Goal: Task Accomplishment & Management: Use online tool/utility

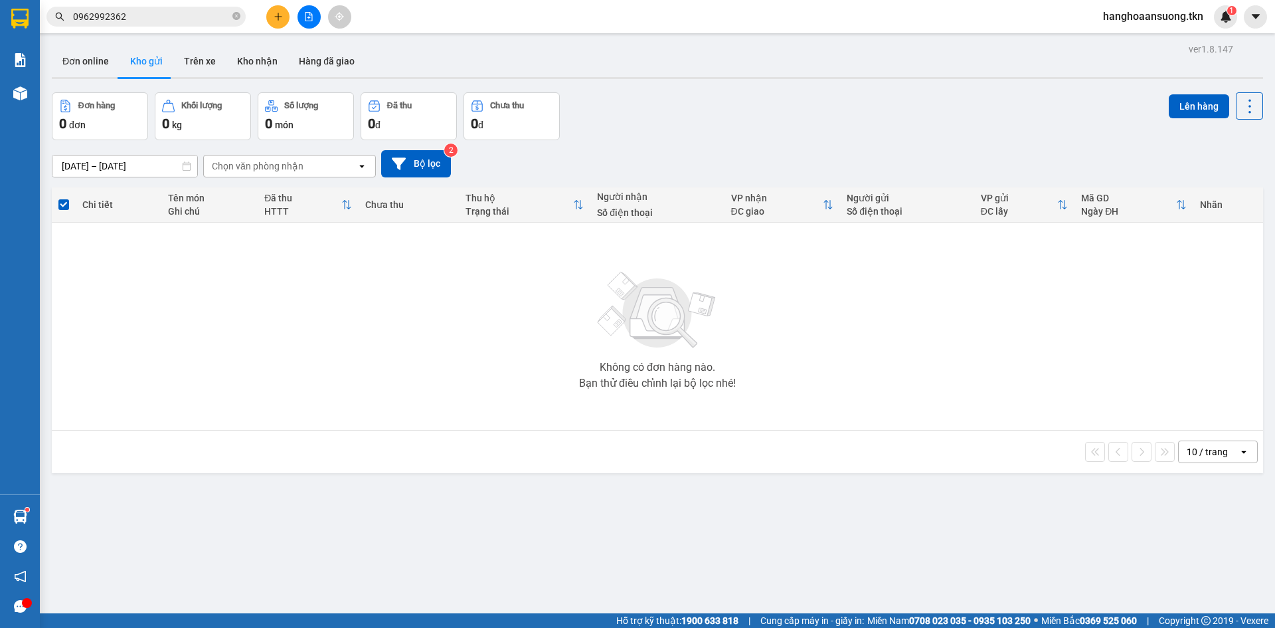
click at [150, 21] on input "0962992362" at bounding box center [151, 16] width 157 height 15
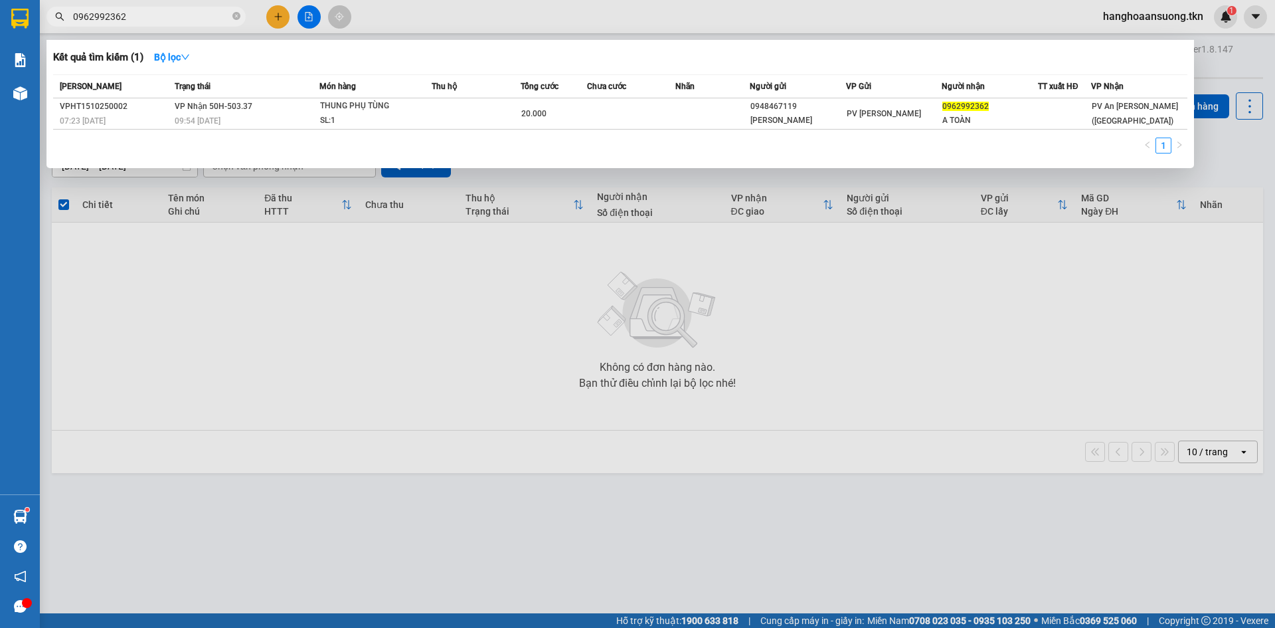
click at [150, 21] on input "0962992362" at bounding box center [151, 16] width 157 height 15
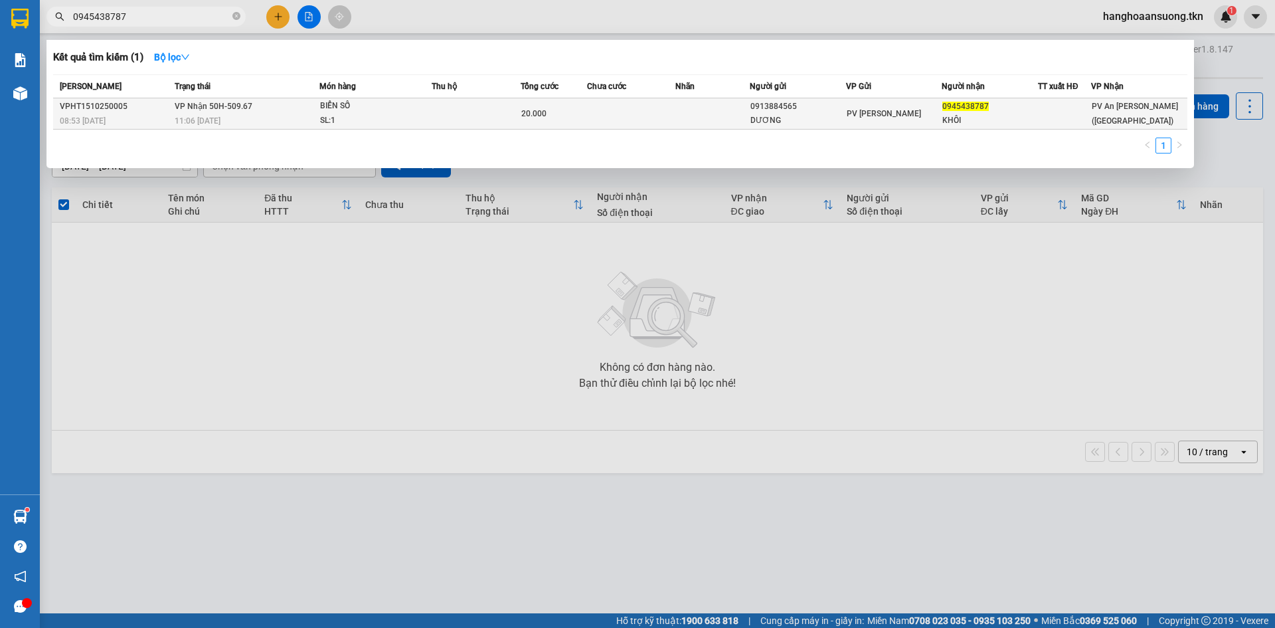
type input "0945438787"
click at [267, 126] on div "11:06 [DATE]" at bounding box center [247, 121] width 144 height 15
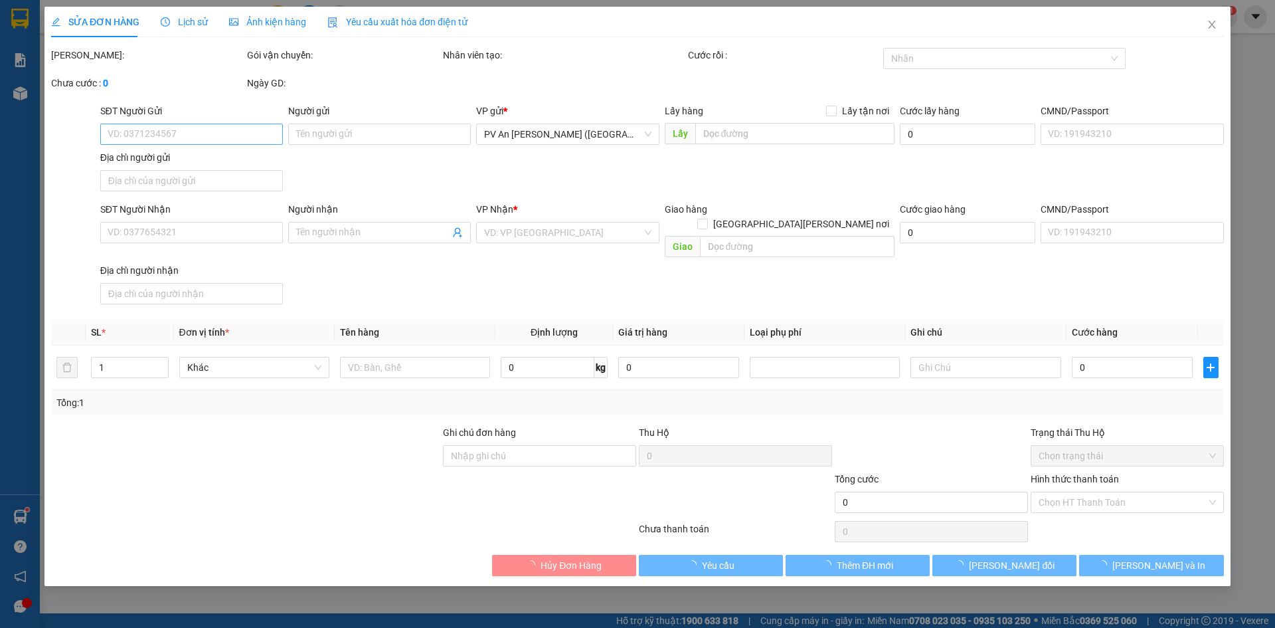
type input "0913884565"
type input "DƯƠNG"
type input "0945438787"
type input "KHÔI"
type input "20.000"
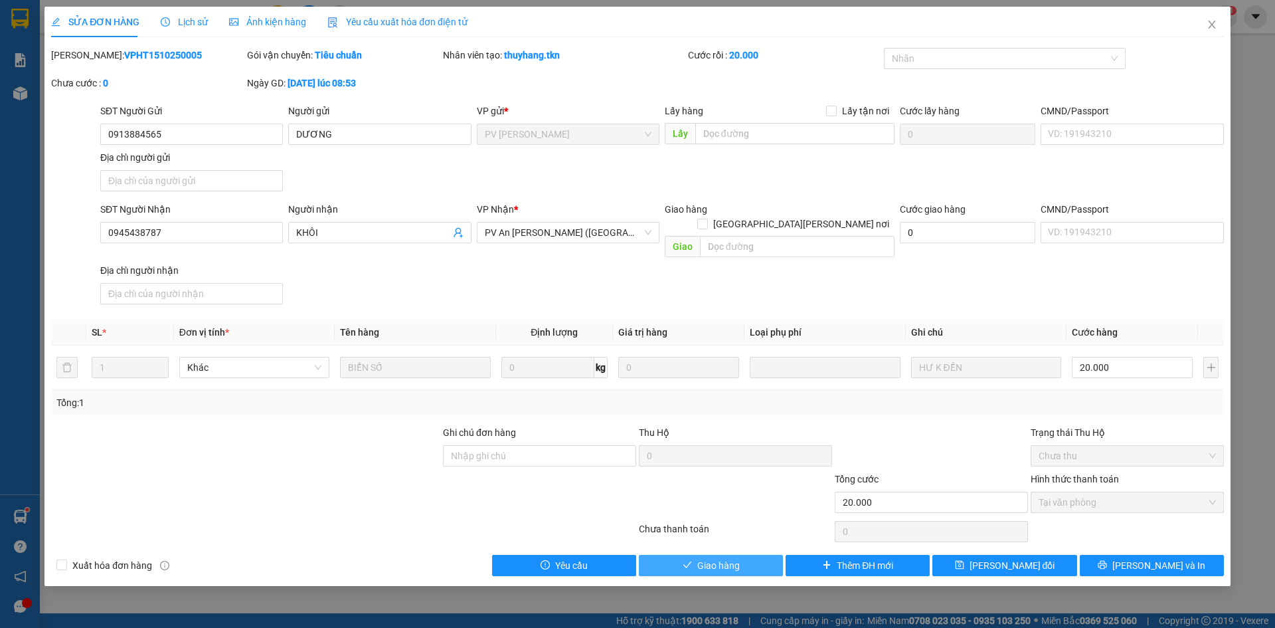
click at [705, 558] on span "Giao hàng" at bounding box center [718, 565] width 43 height 15
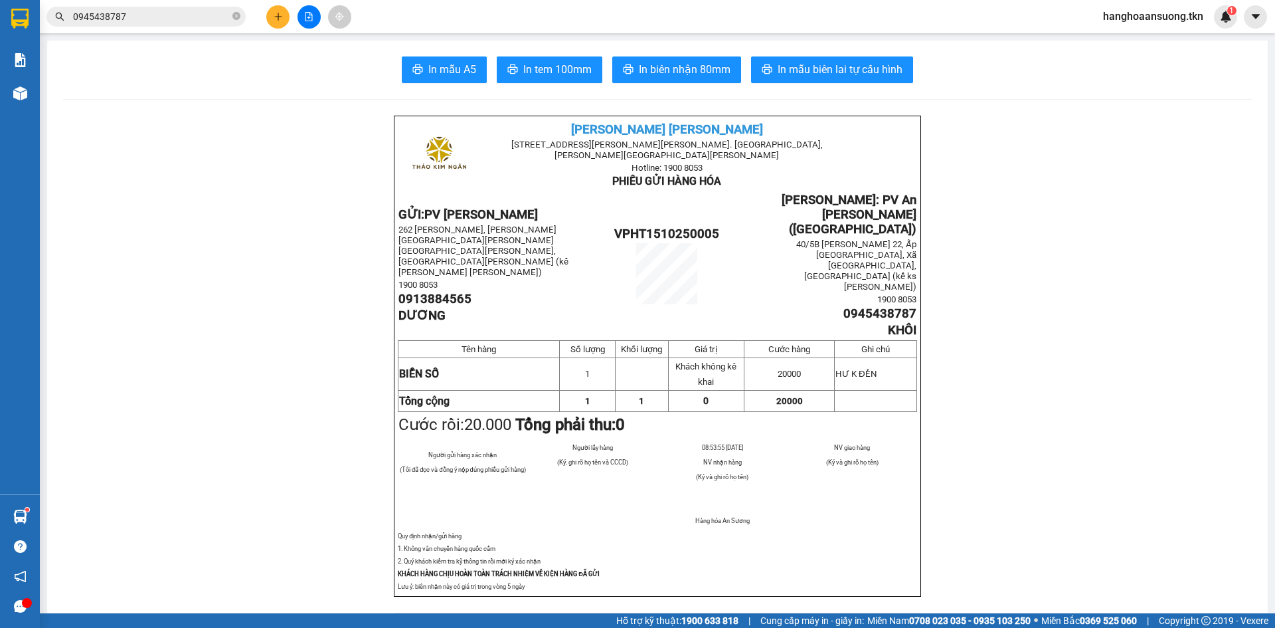
click at [43, 513] on main "In mẫu A5 In tem 100mm In [PERSON_NAME] 80mm In mẫu biên lai tự cấu [PERSON_NAM…" at bounding box center [637, 306] width 1275 height 613
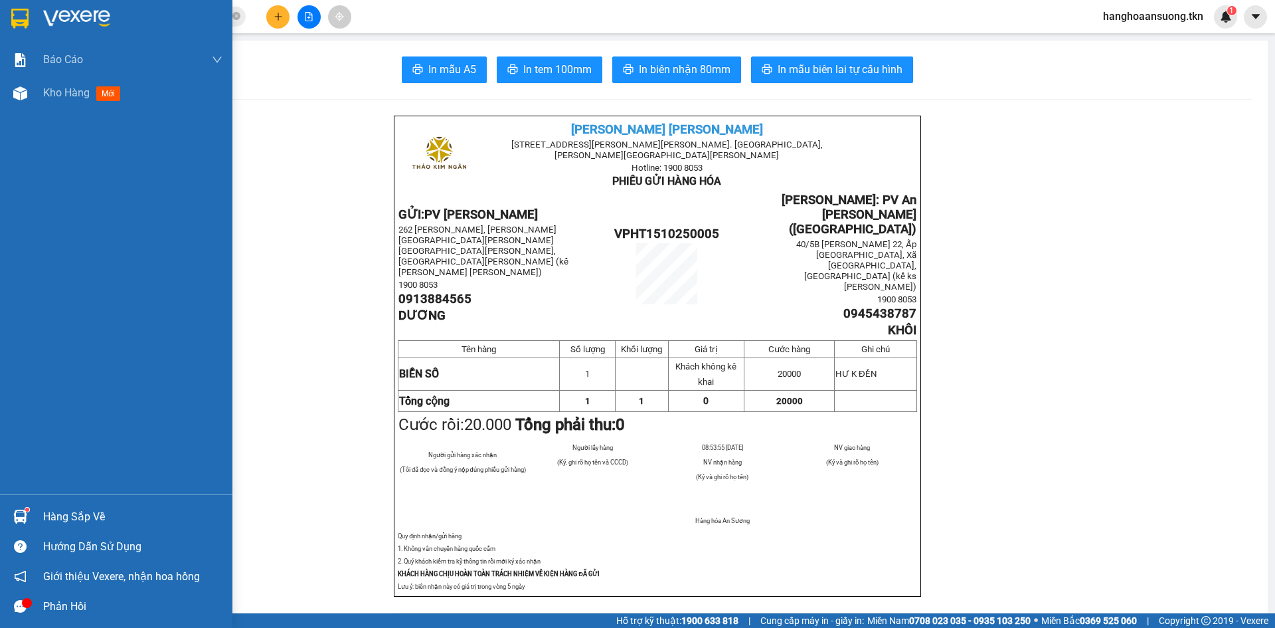
click at [31, 513] on div "Hàng sắp về" at bounding box center [116, 516] width 232 height 30
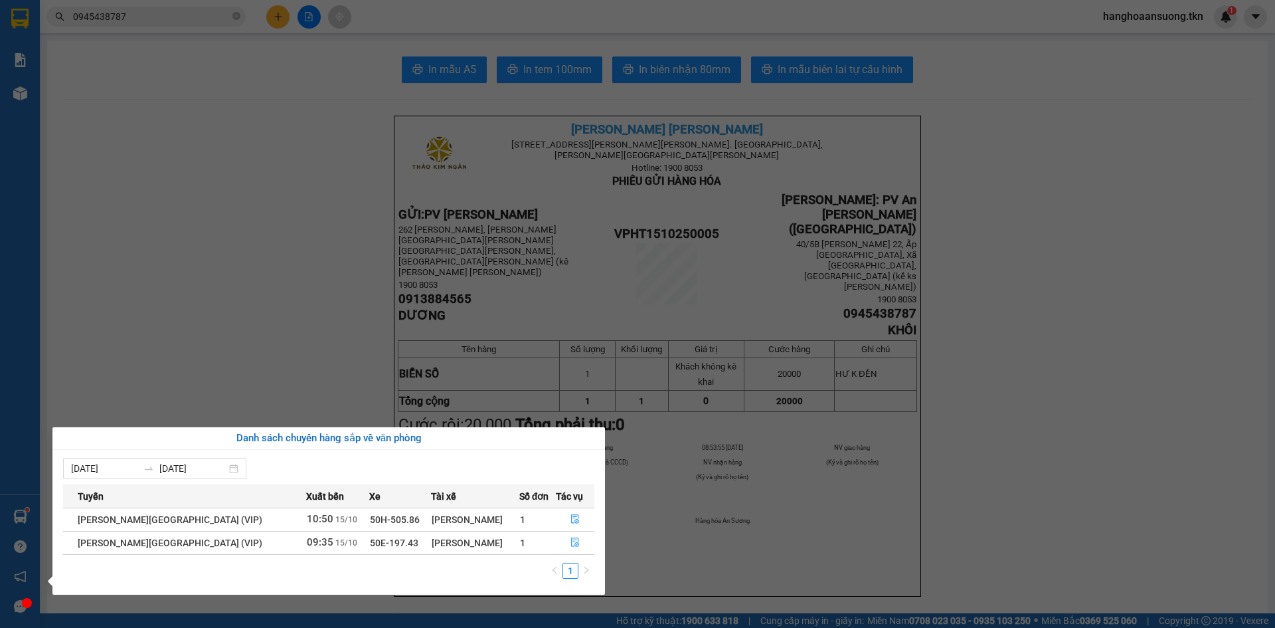
click at [218, 152] on section "Kết quả [PERSON_NAME] ( 1 ) Bộ lọc Mã ĐH Trạng thái Món hàng Thu hộ Tổng [PERSO…" at bounding box center [637, 314] width 1275 height 628
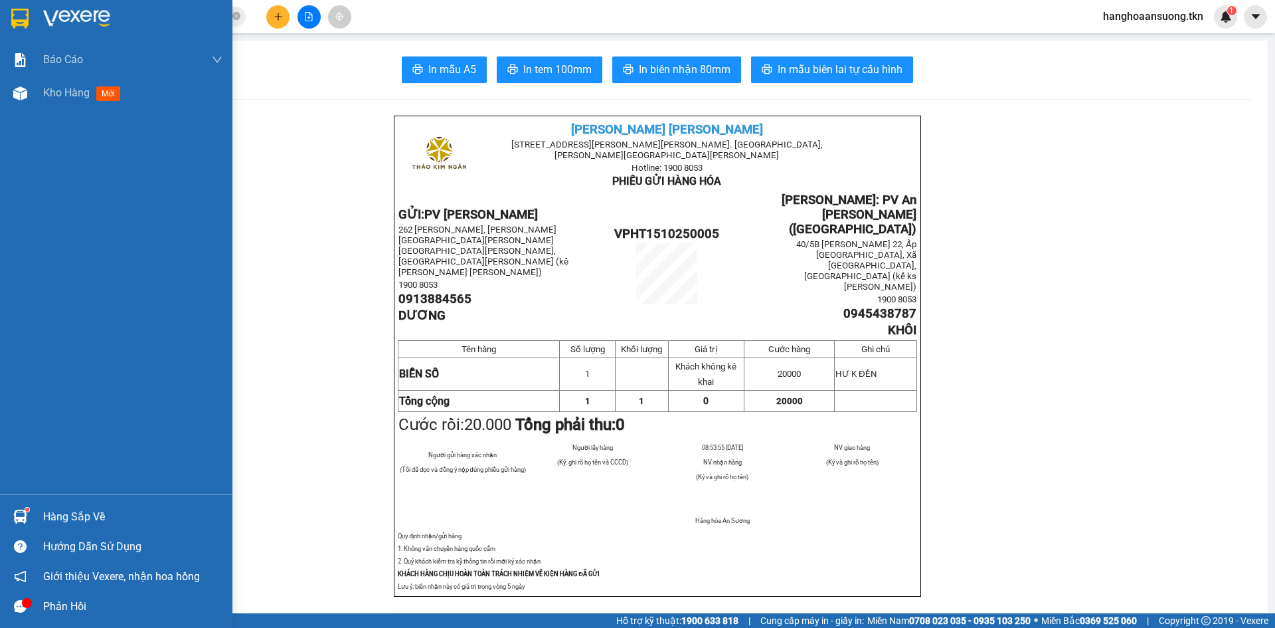
click at [85, 525] on div "Hàng sắp về" at bounding box center [132, 517] width 179 height 20
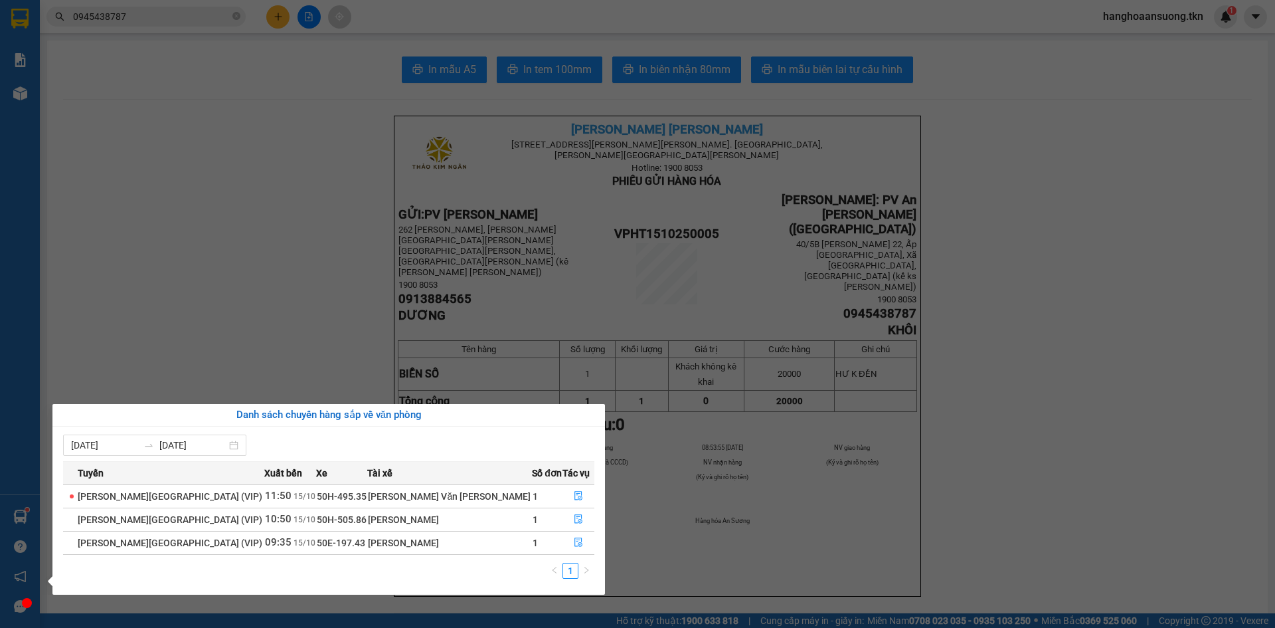
click at [245, 296] on section "Kết quả [PERSON_NAME] ( 1 ) Bộ lọc Mã ĐH Trạng thái Món hàng Thu hộ Tổng [PERSO…" at bounding box center [637, 314] width 1275 height 628
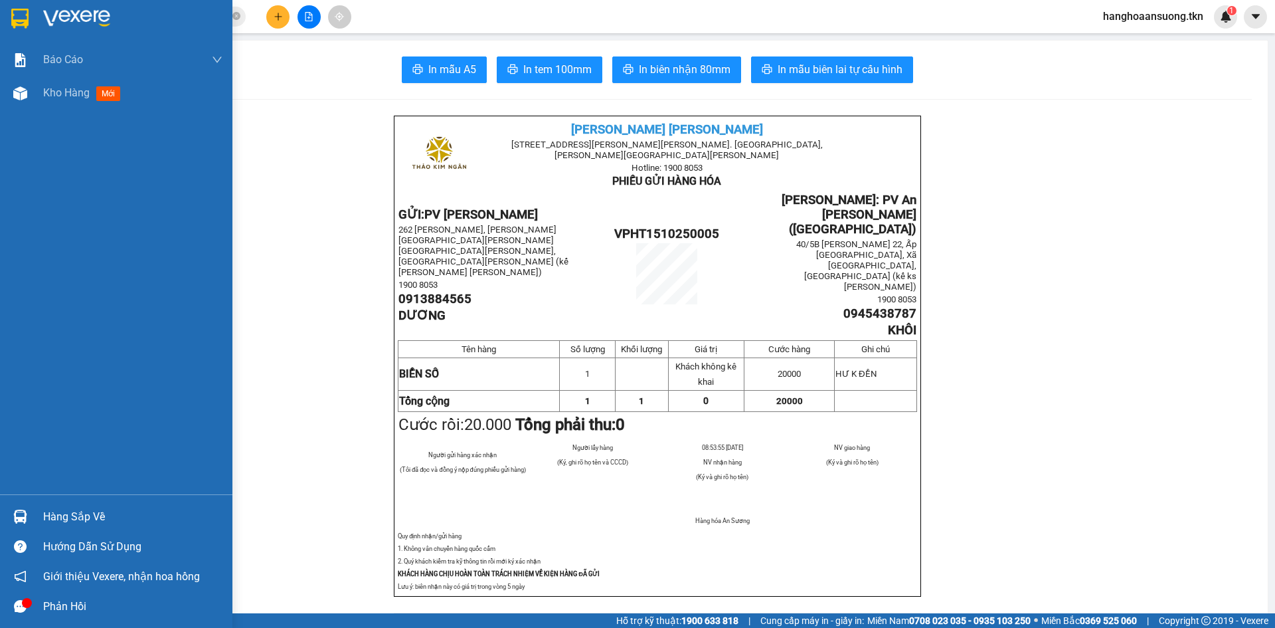
click at [70, 508] on div "Hàng sắp về" at bounding box center [132, 517] width 179 height 20
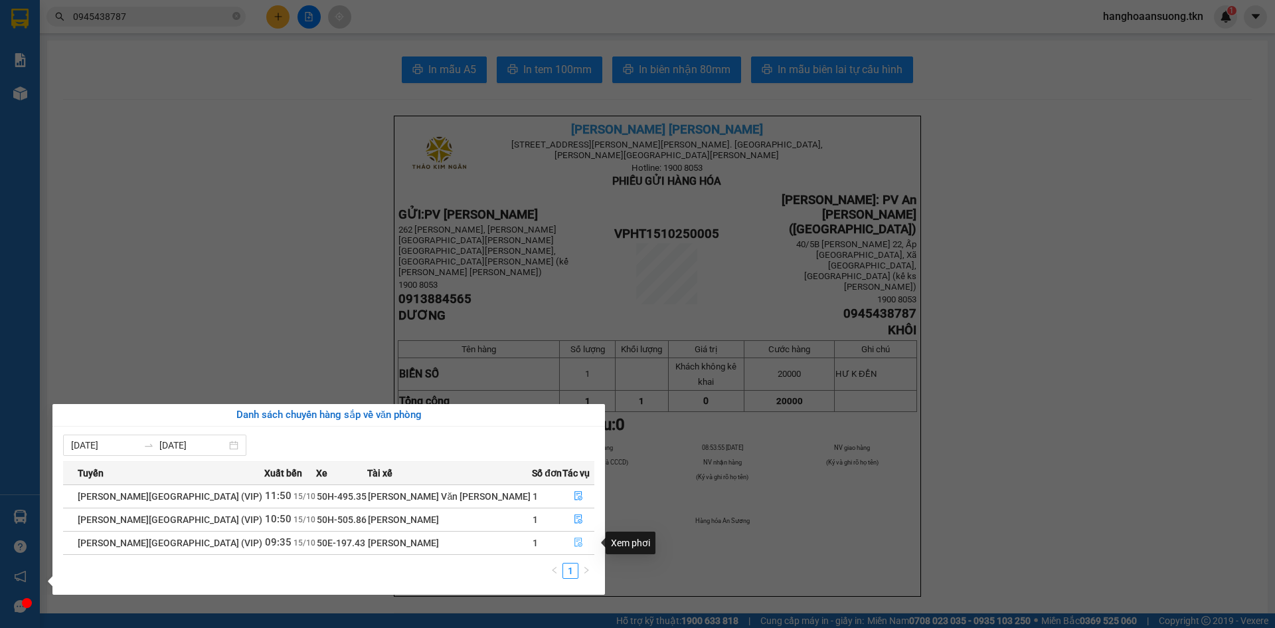
click at [574, 541] on icon "file-done" at bounding box center [578, 542] width 8 height 9
